Goal: Transaction & Acquisition: Book appointment/travel/reservation

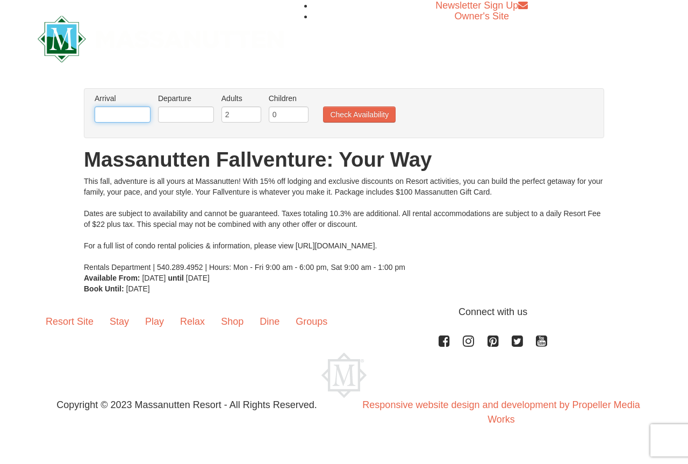
click at [110, 115] on input "text" at bounding box center [123, 114] width 56 height 16
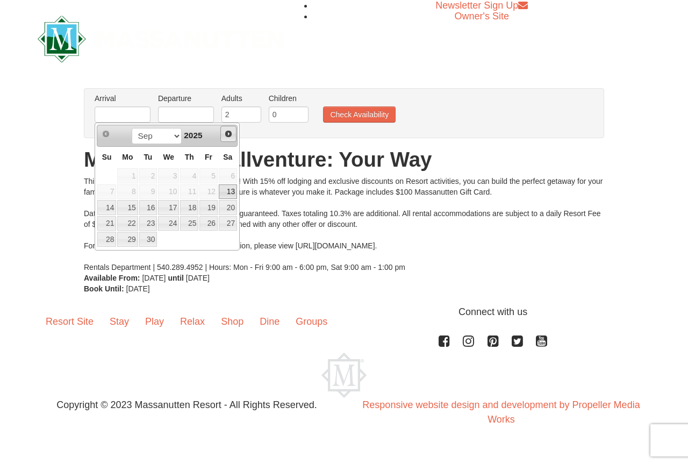
click at [227, 133] on span "Next" at bounding box center [228, 134] width 9 height 9
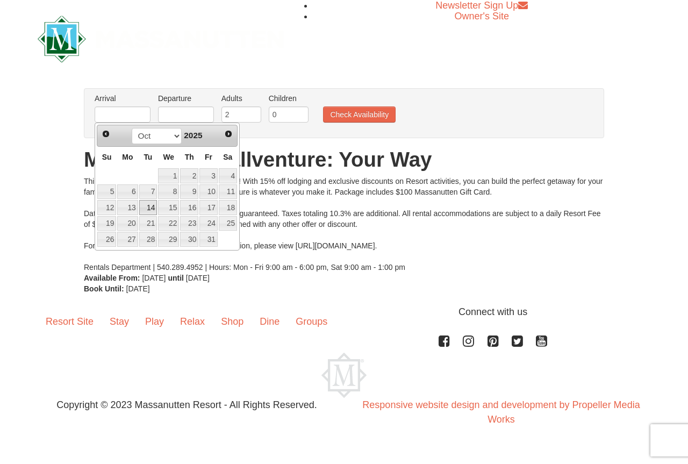
click at [145, 207] on link "14" at bounding box center [148, 207] width 18 height 15
type input "[DATE]"
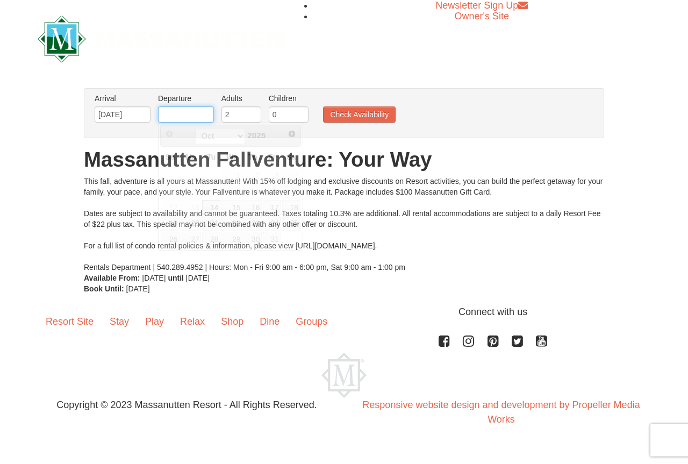
click at [193, 116] on input "text" at bounding box center [186, 114] width 56 height 16
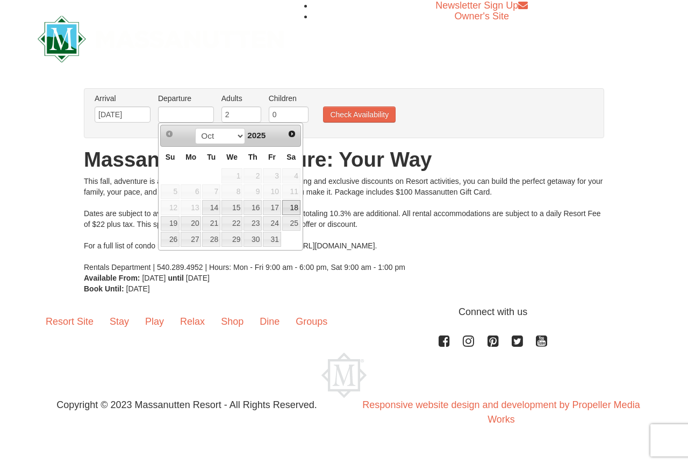
click at [292, 206] on link "18" at bounding box center [291, 207] width 18 height 15
type input "[DATE]"
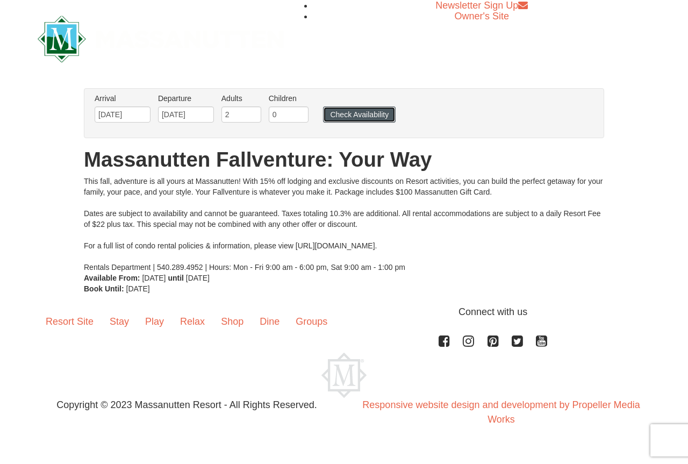
click at [376, 113] on button "Check Availability" at bounding box center [359, 114] width 73 height 16
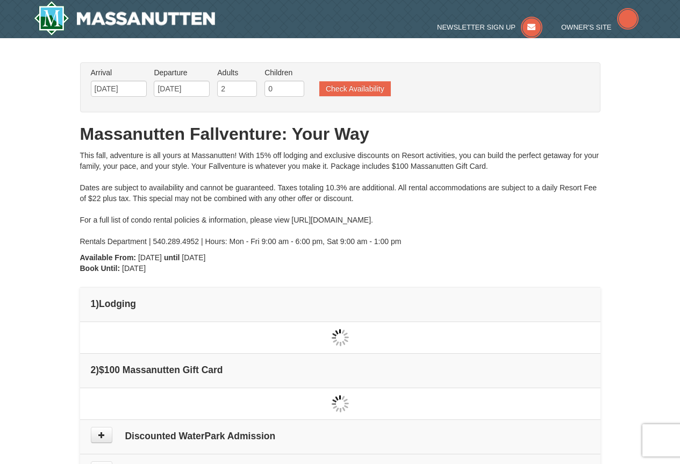
type input "[DATE]"
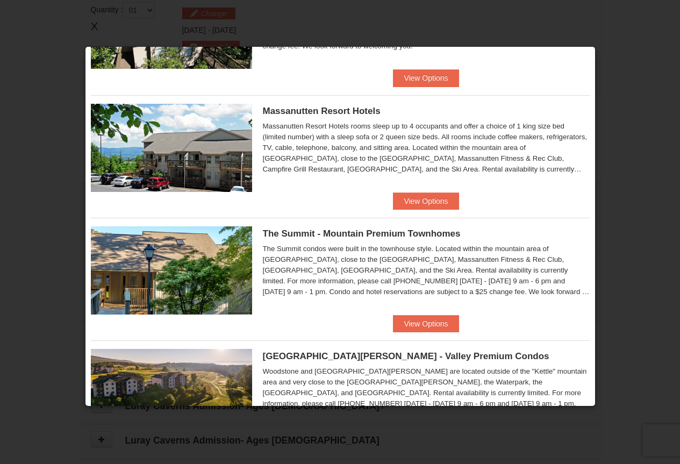
scroll to position [329, 0]
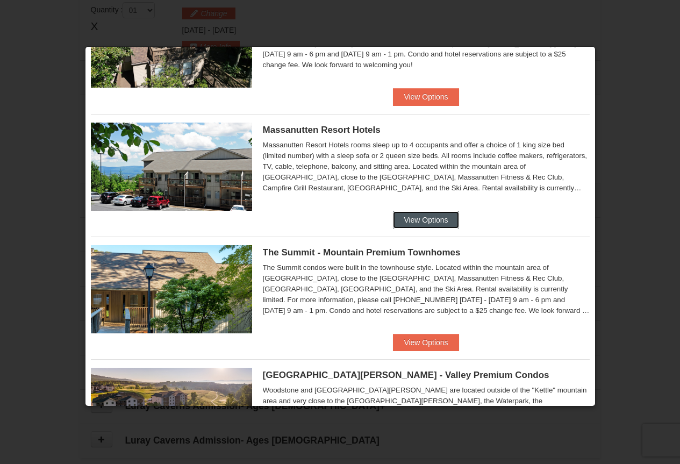
click at [427, 220] on button "View Options" at bounding box center [426, 219] width 66 height 17
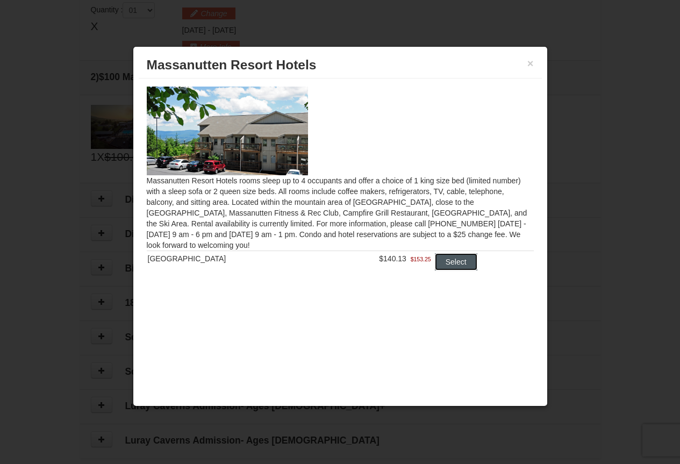
click at [453, 260] on button "Select" at bounding box center [456, 261] width 42 height 17
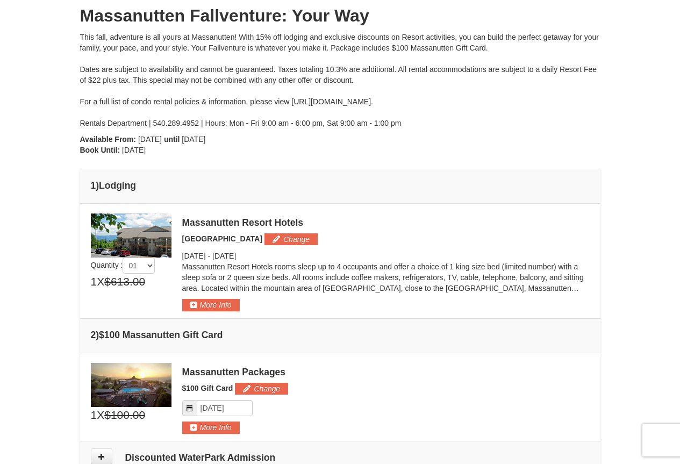
scroll to position [114, 0]
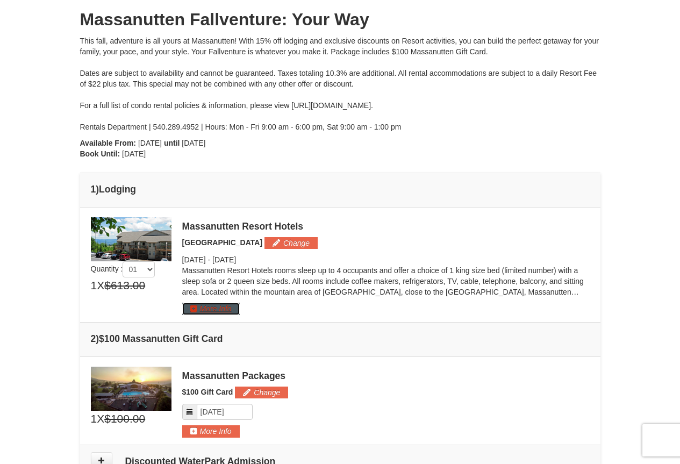
click at [221, 308] on button "More Info" at bounding box center [211, 309] width 58 height 12
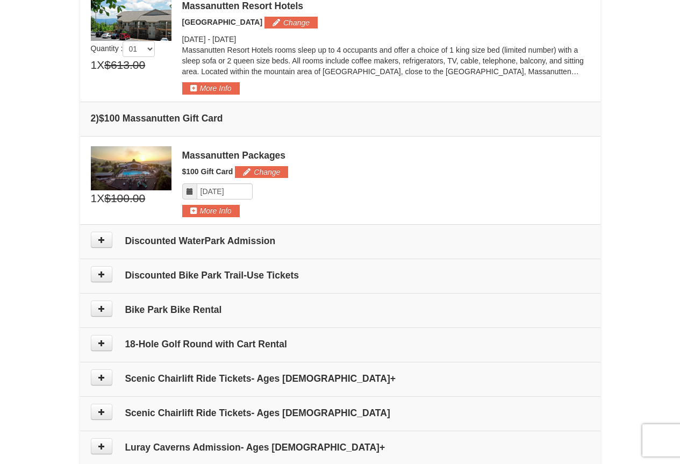
scroll to position [261, 0]
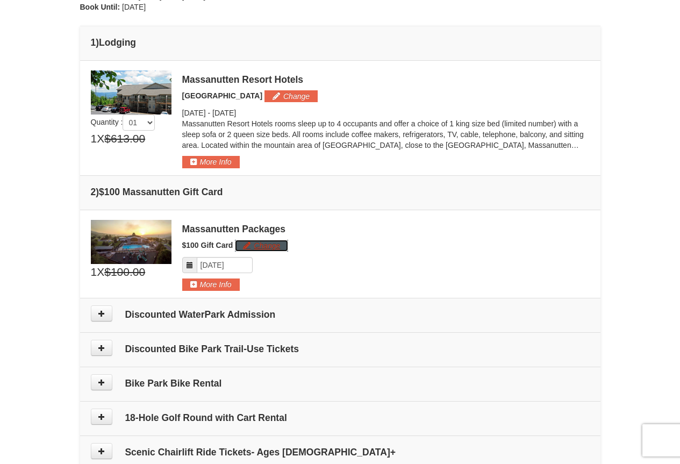
click at [267, 245] on button "Change" at bounding box center [261, 246] width 53 height 12
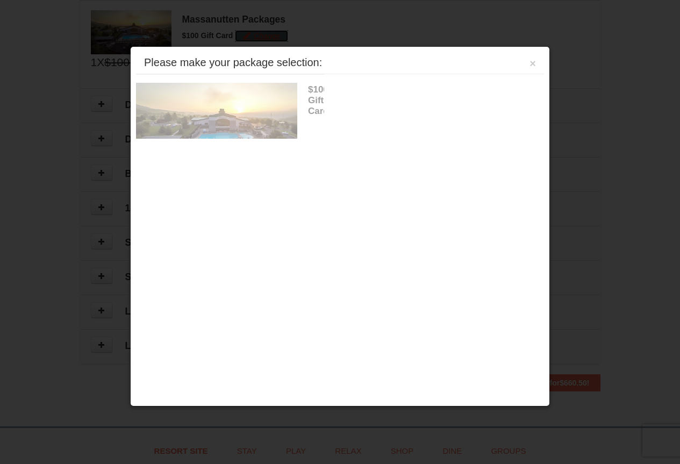
scroll to position [481, 0]
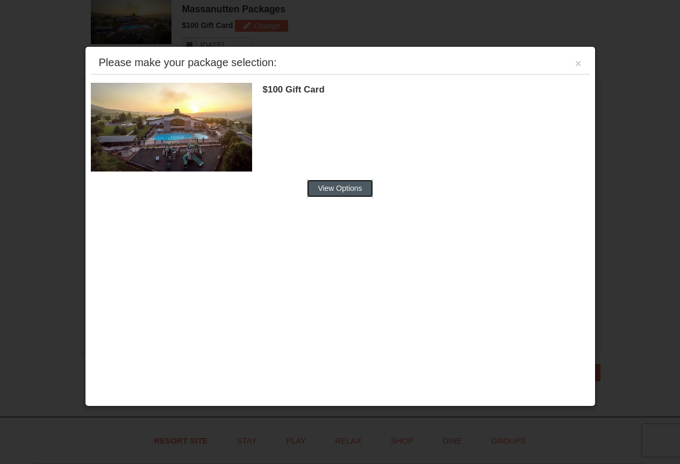
click at [334, 189] on button "View Options" at bounding box center [340, 188] width 66 height 17
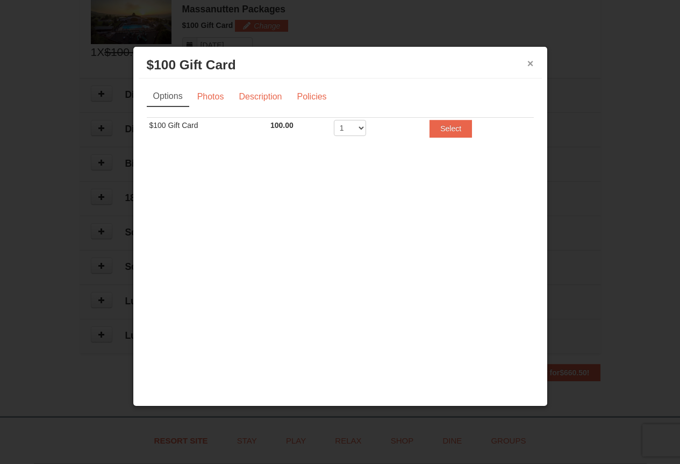
click at [532, 61] on button "×" at bounding box center [531, 63] width 6 height 11
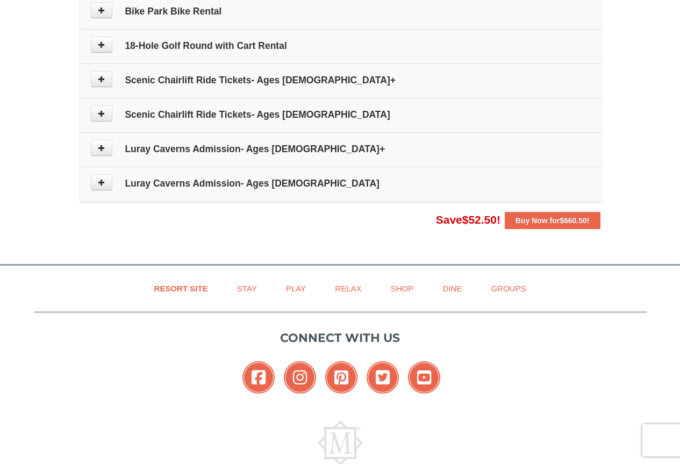
scroll to position [691, 0]
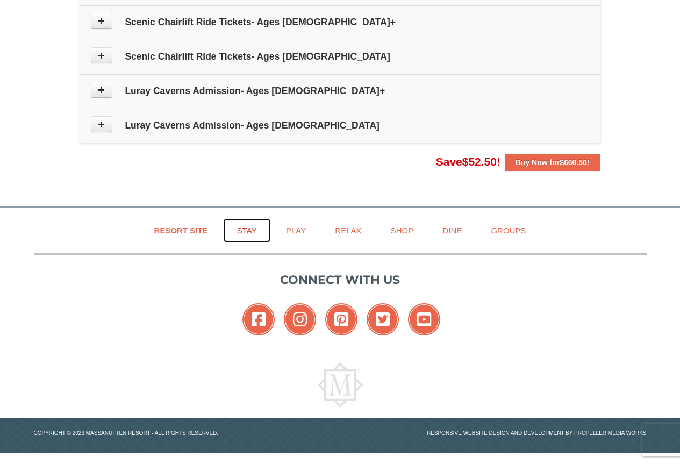
click at [248, 230] on link "Stay" at bounding box center [247, 230] width 47 height 24
